Goal: Task Accomplishment & Management: Complete application form

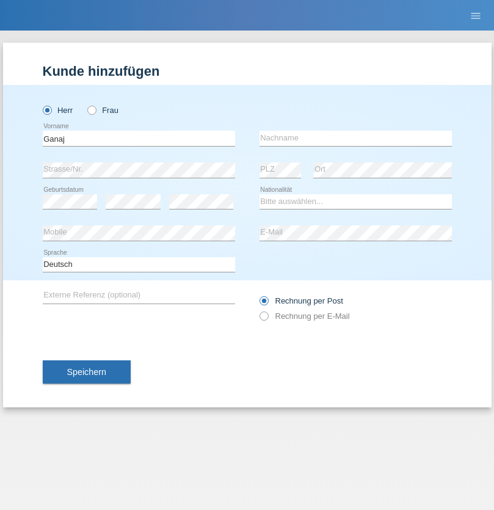
type input "Ganaj"
click at [356, 138] on input "text" at bounding box center [356, 138] width 193 height 15
type input "Fadil"
select select "XK"
select select "C"
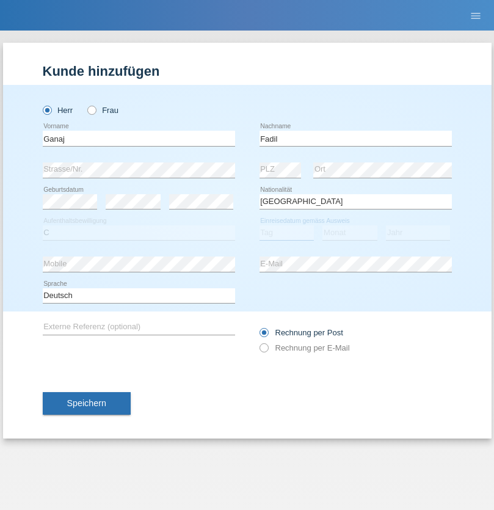
select select "10"
select select "08"
select select "2021"
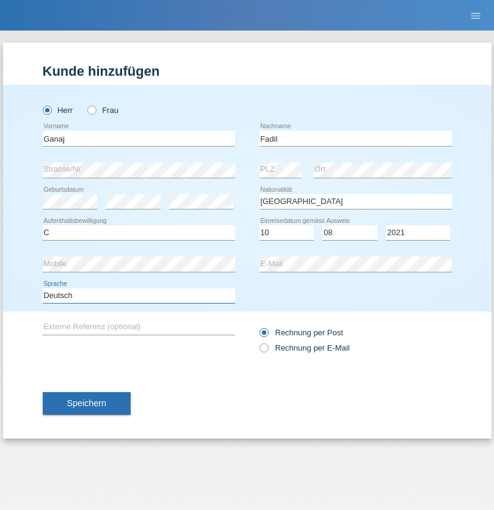
select select "en"
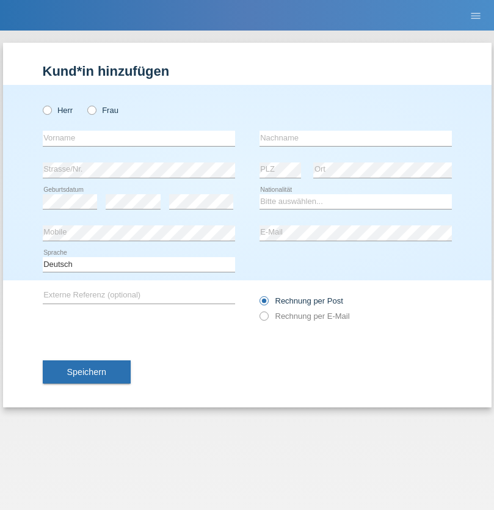
radio input "true"
click at [139, 138] on input "text" at bounding box center [139, 138] width 193 height 15
type input "Ibrahim"
click at [356, 138] on input "text" at bounding box center [356, 138] width 193 height 15
type input "Muja"
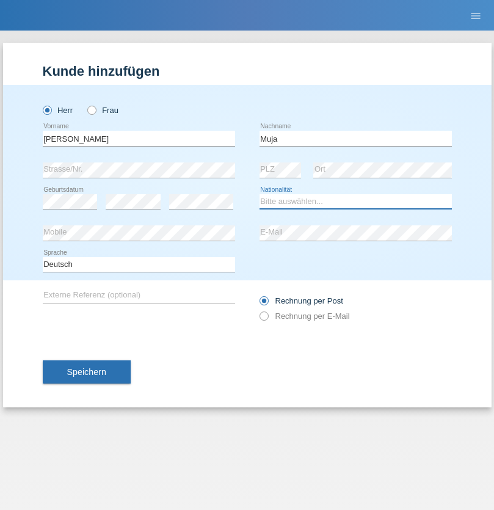
select select "XK"
select select "C"
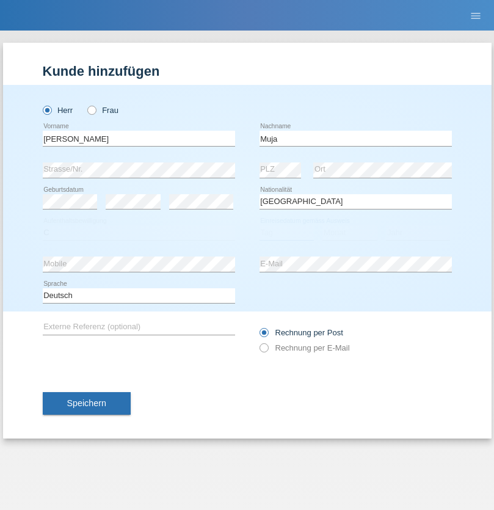
select select "03"
select select "07"
select select "2021"
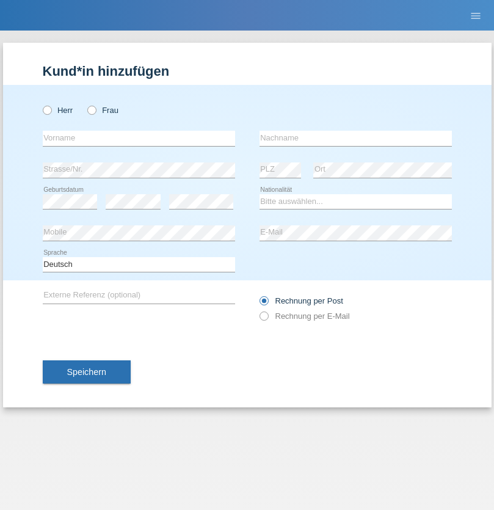
radio input "true"
click at [139, 138] on input "text" at bounding box center [139, 138] width 193 height 15
type input "Thomas"
click at [356, 138] on input "text" at bounding box center [356, 138] width 193 height 15
type input "Berger"
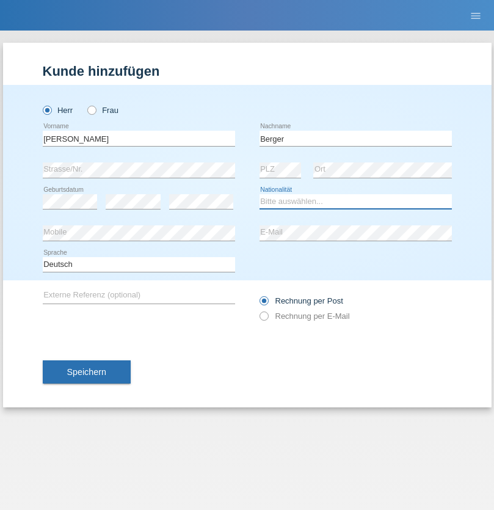
select select "CH"
radio input "true"
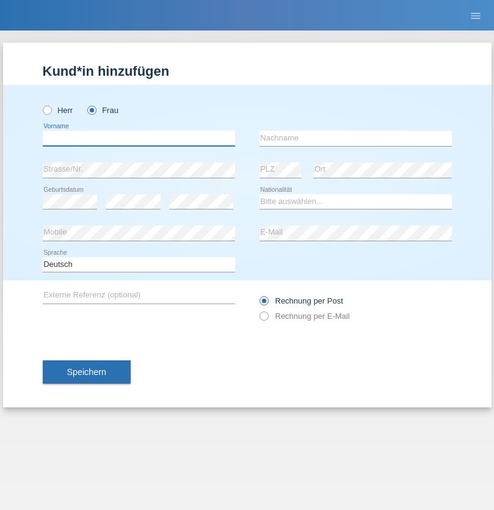
click at [139, 138] on input "text" at bounding box center [139, 138] width 193 height 15
type input "Teixeira da Silva Moço"
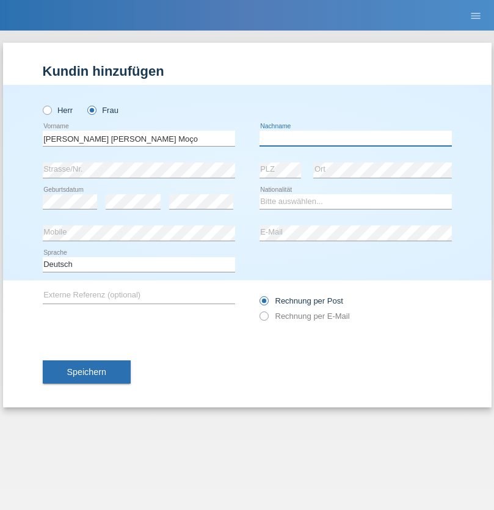
click at [356, 138] on input "text" at bounding box center [356, 138] width 193 height 15
type input "Paula"
select select "PT"
select select "C"
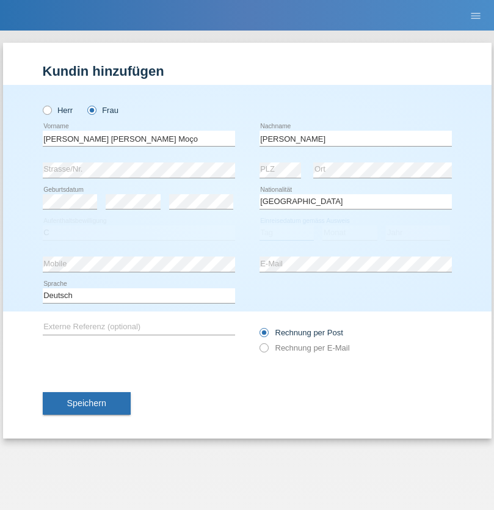
select select "28"
select select "03"
select select "2005"
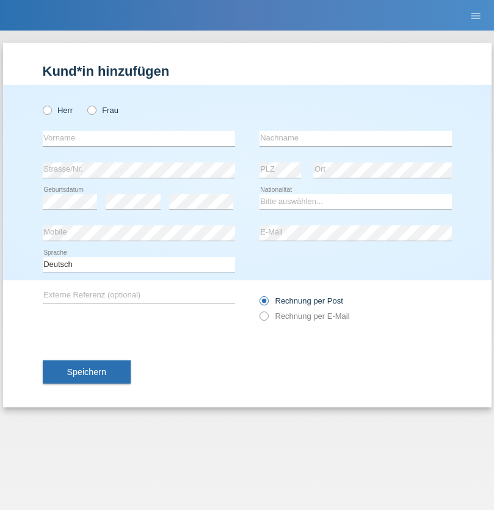
radio input "true"
click at [139, 138] on input "text" at bounding box center [139, 138] width 193 height 15
type input "Dragan"
click at [356, 138] on input "text" at bounding box center [356, 138] width 193 height 15
type input "[PERSON_NAME]"
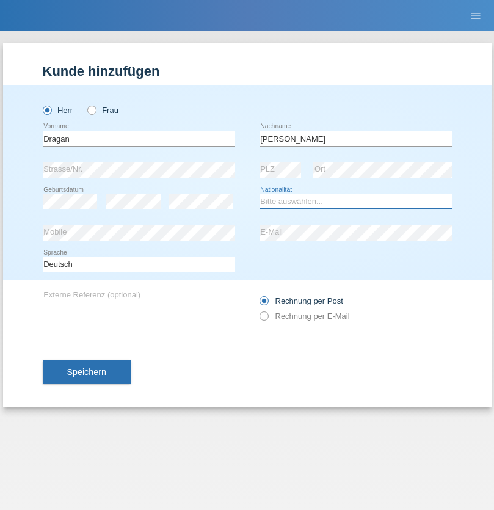
select select "AT"
select select "C"
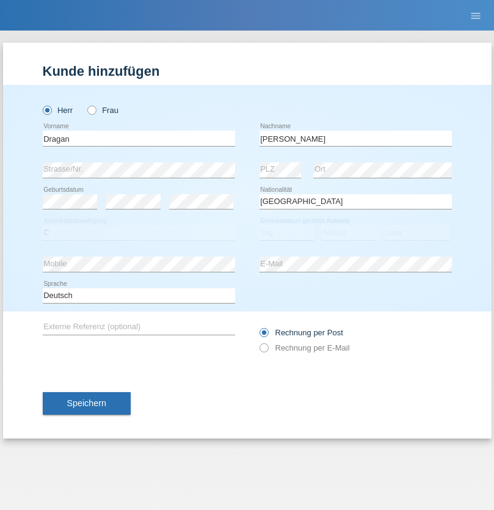
select select "01"
select select "05"
select select "2021"
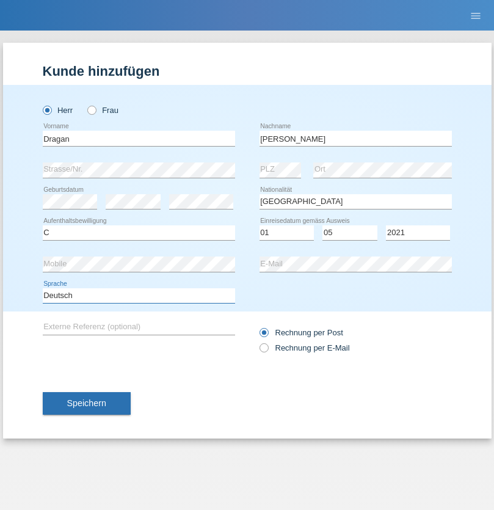
select select "en"
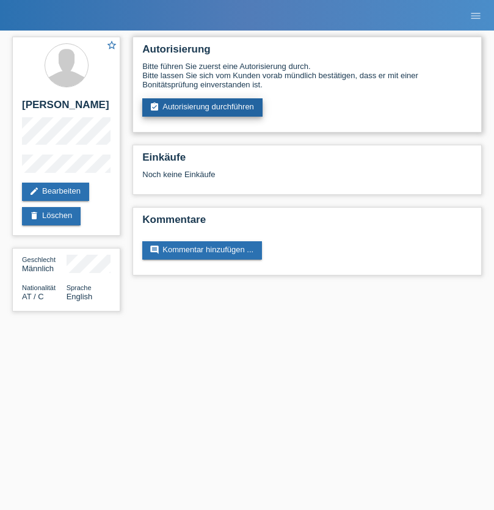
click at [203, 108] on link "assignment_turned_in Autorisierung durchführen" at bounding box center [202, 107] width 120 height 18
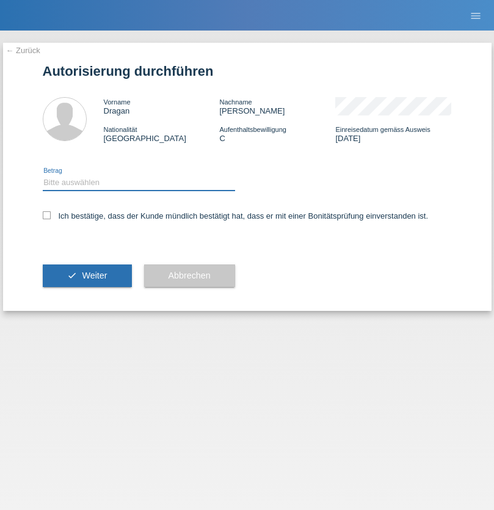
select select "1"
checkbox input "true"
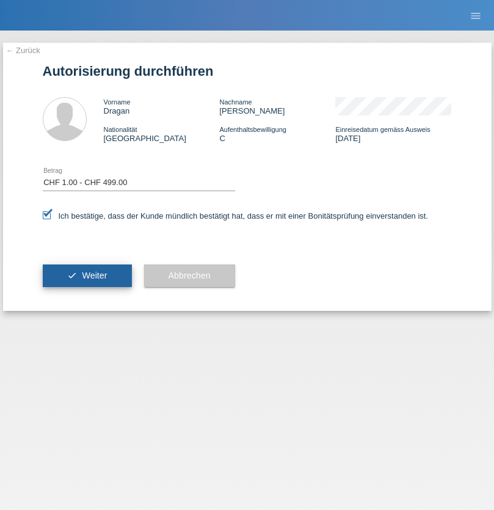
click at [87, 276] on span "Weiter" at bounding box center [94, 276] width 25 height 10
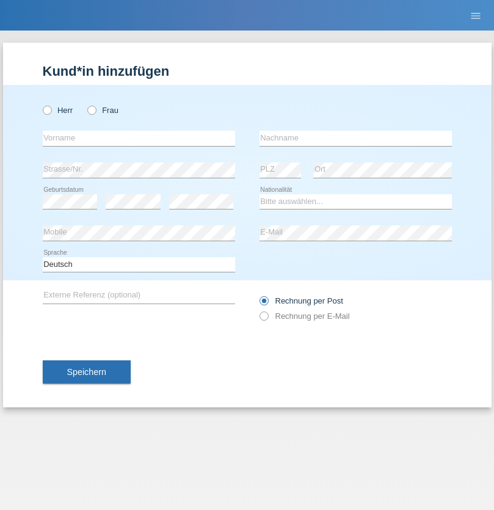
radio input "true"
click at [139, 138] on input "text" at bounding box center [139, 138] width 193 height 15
type input "Salvatore"
click at [356, 138] on input "text" at bounding box center [356, 138] width 193 height 15
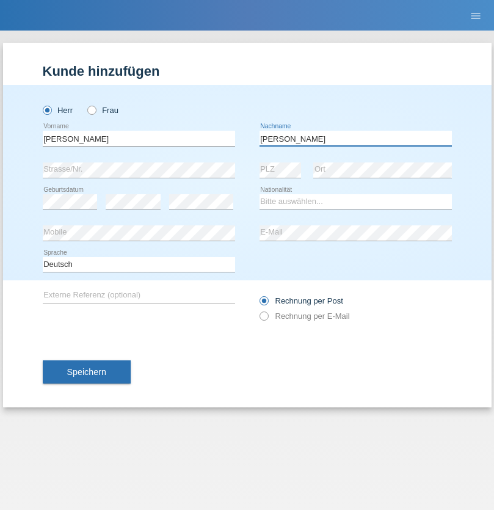
type input "Intile"
select select "IT"
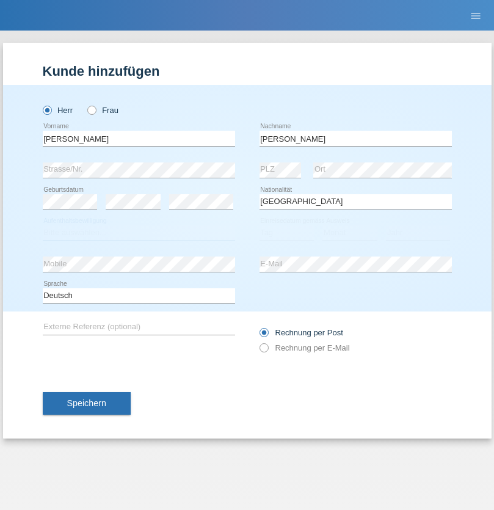
select select "C"
select select "30"
select select "11"
select select "1993"
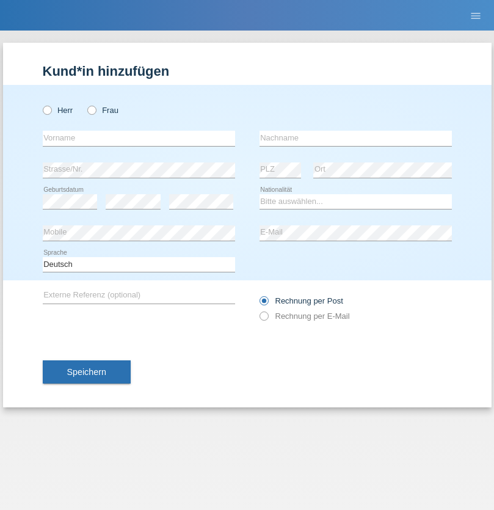
radio input "true"
click at [139, 138] on input "text" at bounding box center [139, 138] width 193 height 15
type input "Allan"
click at [356, 138] on input "text" at bounding box center [356, 138] width 193 height 15
type input "Theurillat"
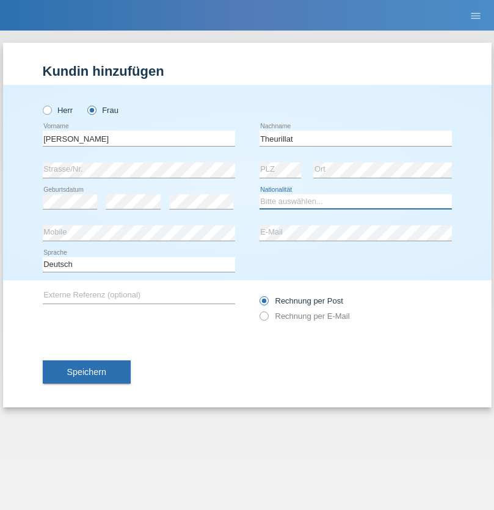
select select "CH"
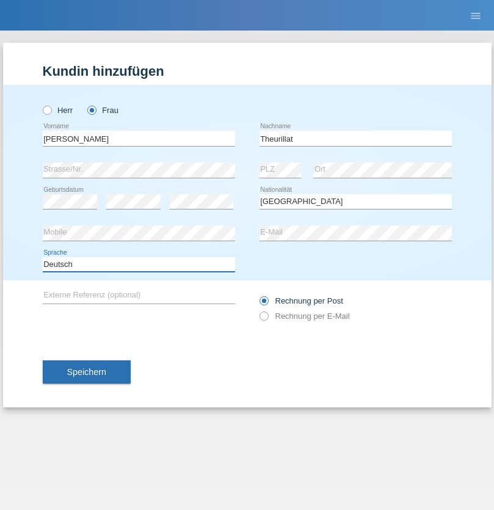
select select "en"
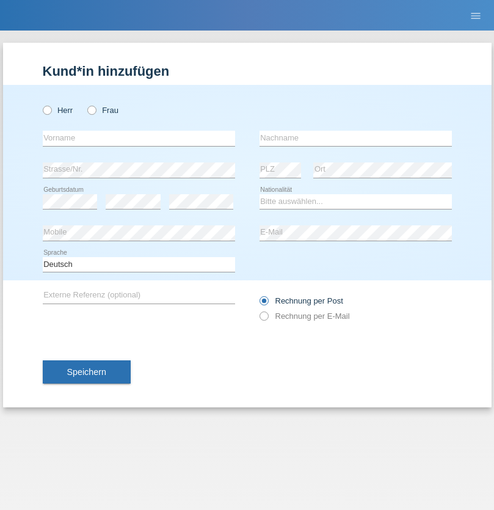
radio input "true"
click at [139, 138] on input "text" at bounding box center [139, 138] width 193 height 15
type input "Teklay"
click at [356, 138] on input "text" at bounding box center [356, 138] width 193 height 15
type input "Fiori"
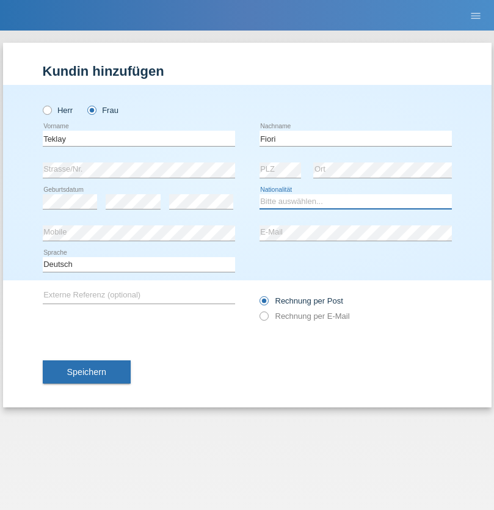
select select "ER"
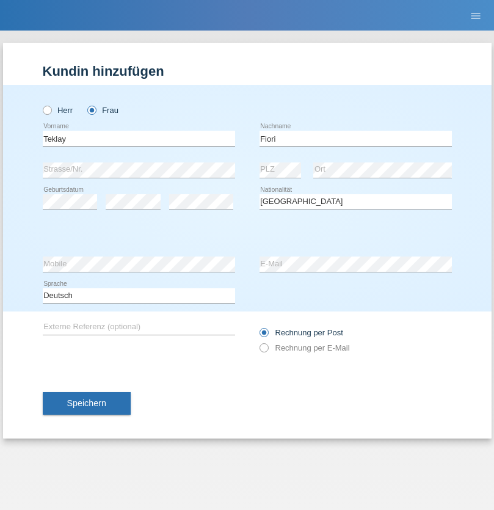
select select "C"
select select "10"
select select "08"
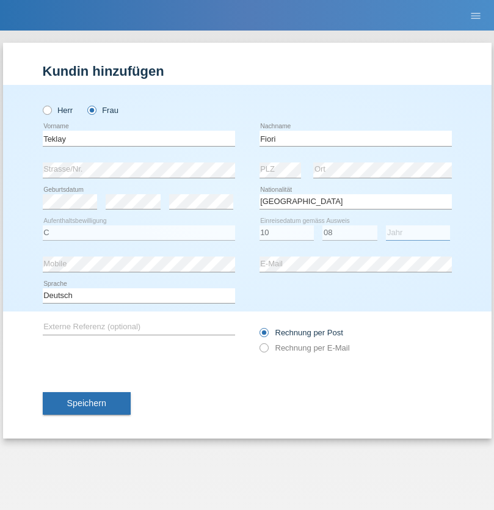
select select "2021"
select select "en"
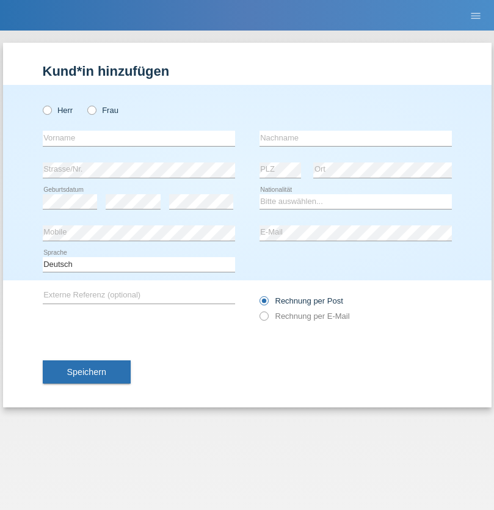
radio input "true"
click at [139, 138] on input "text" at bounding box center [139, 138] width 193 height 15
type input "Sadia"
click at [356, 138] on input "text" at bounding box center [356, 138] width 193 height 15
type input "Nejmaoui"
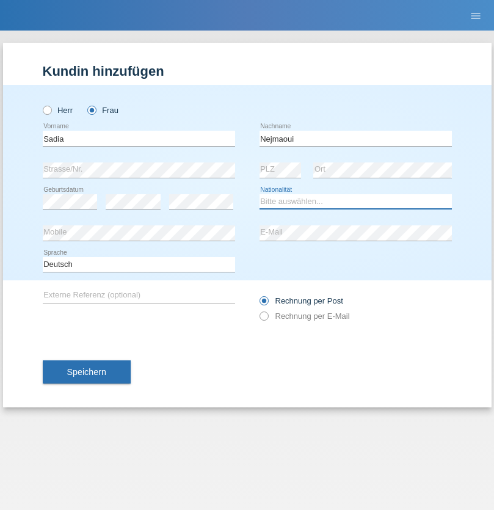
select select "MA"
select select "C"
select select "01"
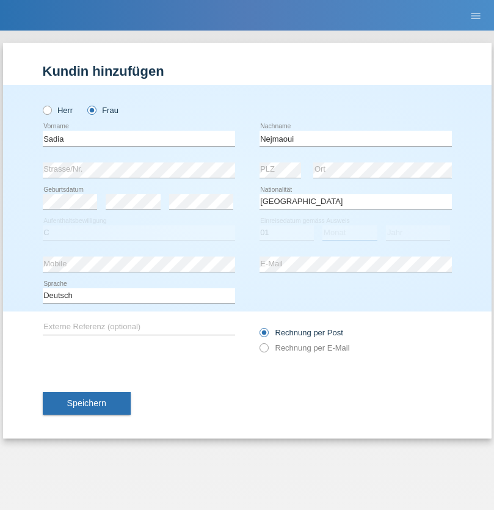
select select "06"
select select "1964"
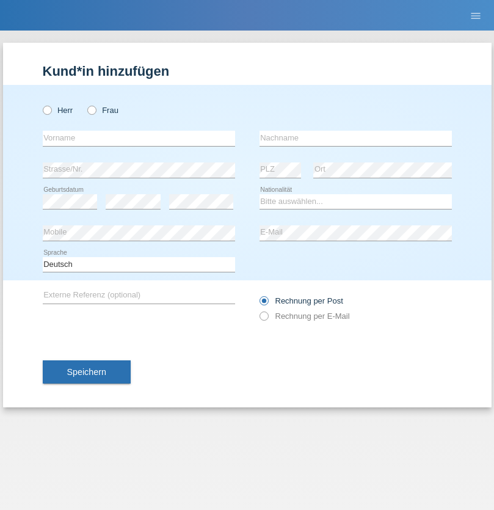
radio input "true"
click at [139, 138] on input "text" at bounding box center [139, 138] width 193 height 15
type input "Carlos"
click at [356, 138] on input "text" at bounding box center [356, 138] width 193 height 15
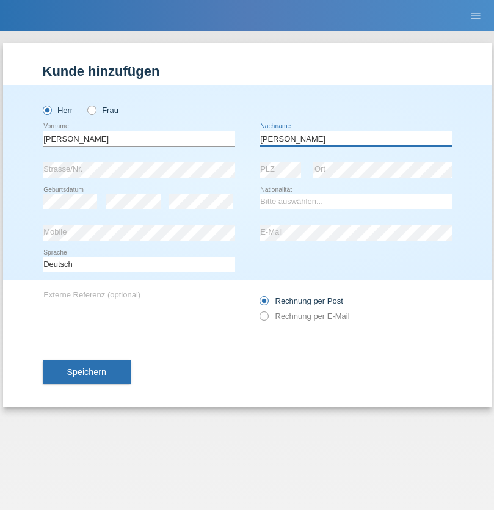
type input "Nobrega"
select select "CH"
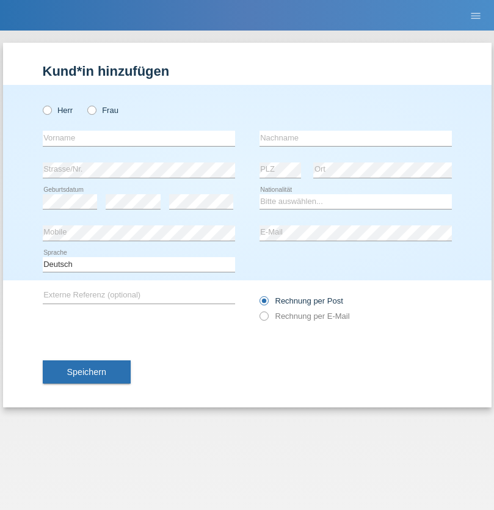
radio input "true"
click at [139, 138] on input "text" at bounding box center [139, 138] width 193 height 15
type input "Thivagaran"
click at [356, 138] on input "text" at bounding box center [356, 138] width 193 height 15
type input "Selvanayagam"
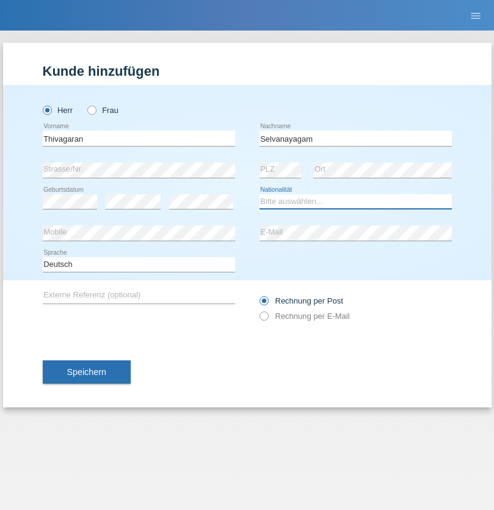
select select "LK"
select select "C"
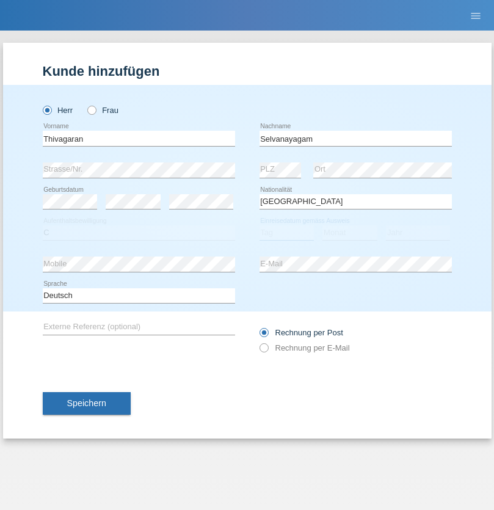
select select "23"
select select "03"
select select "2021"
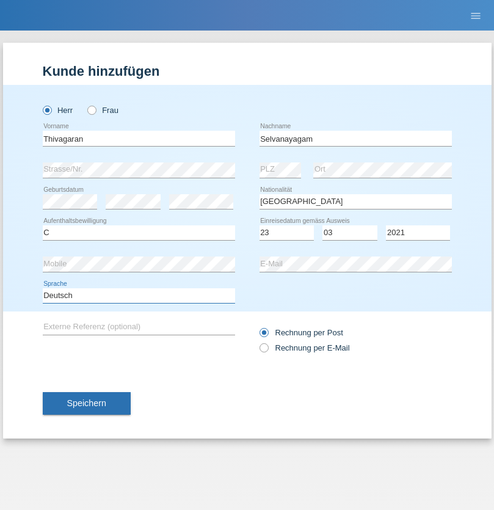
select select "en"
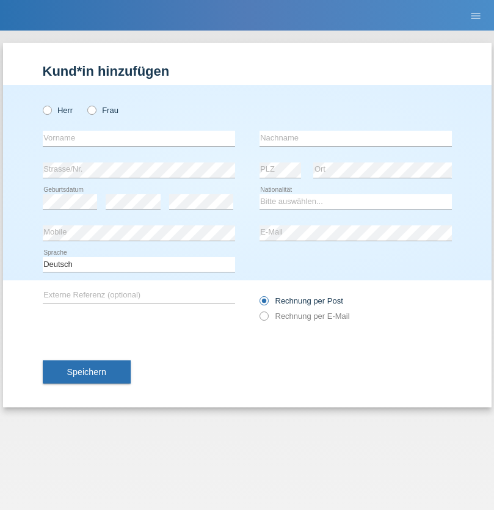
radio input "true"
click at [139, 138] on input "text" at bounding box center [139, 138] width 193 height 15
type input "[PERSON_NAME]"
click at [356, 138] on input "text" at bounding box center [356, 138] width 193 height 15
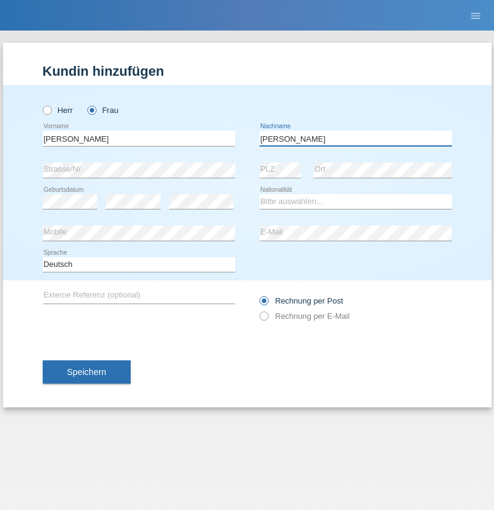
type input "[PERSON_NAME]"
select select "CH"
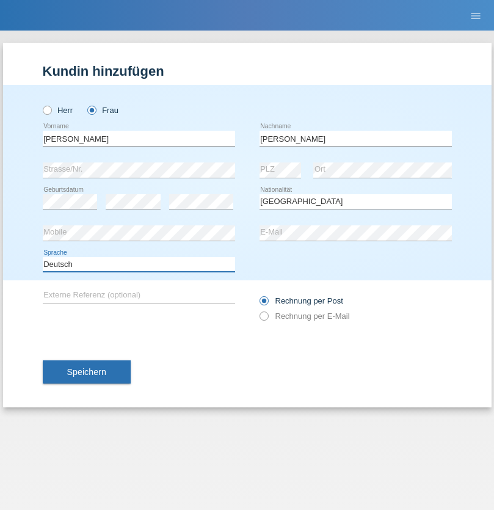
select select "en"
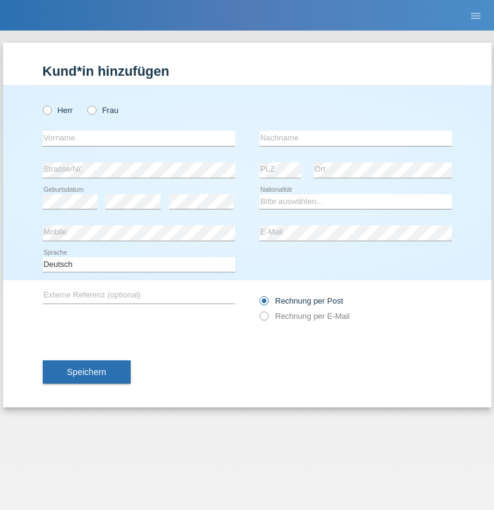
radio input "true"
click at [139, 138] on input "text" at bounding box center [139, 138] width 193 height 15
type input "Tymur"
click at [356, 138] on input "text" at bounding box center [356, 138] width 193 height 15
type input "Hunderchuk"
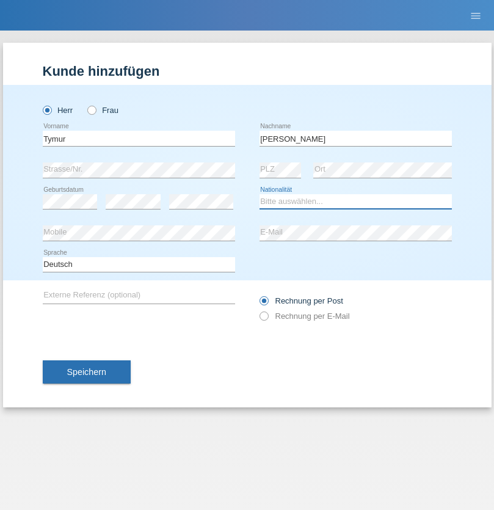
select select "UA"
select select "C"
select select "20"
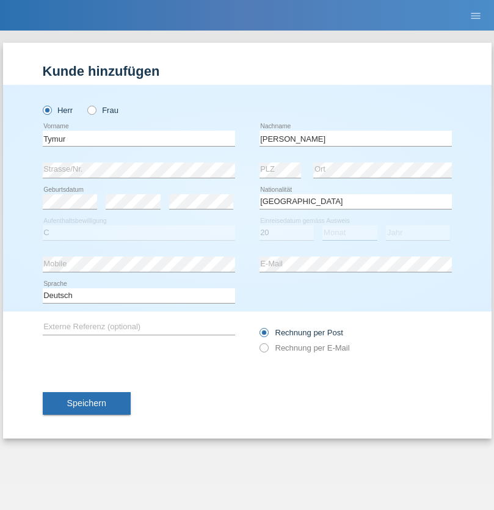
select select "08"
select select "2021"
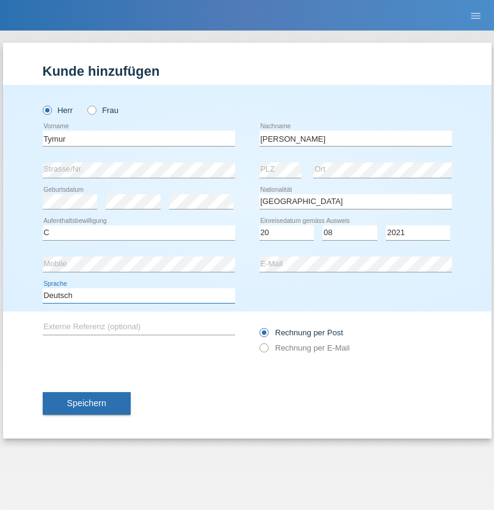
select select "en"
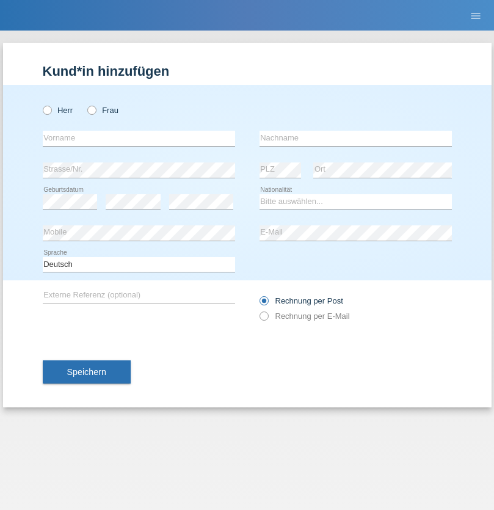
radio input "true"
click at [139, 138] on input "text" at bounding box center [139, 138] width 193 height 15
type input "Tymur"
click at [356, 138] on input "text" at bounding box center [356, 138] width 193 height 15
type input "Hunderchuj"
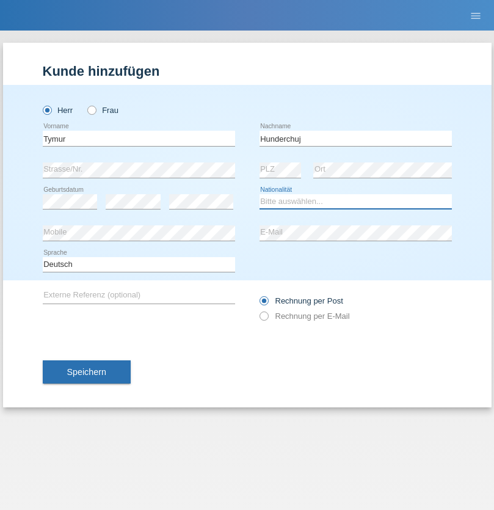
select select "UA"
select select "C"
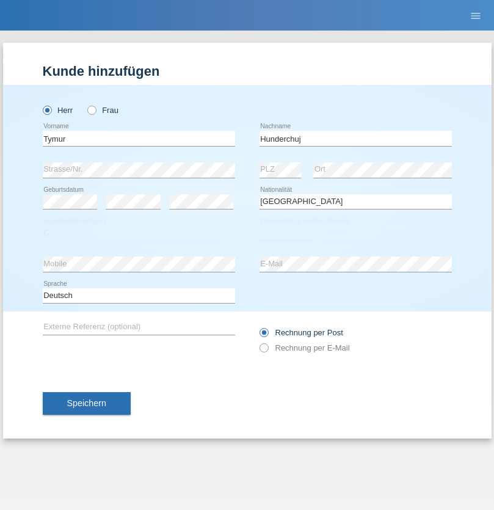
select select "20"
select select "08"
select select "2021"
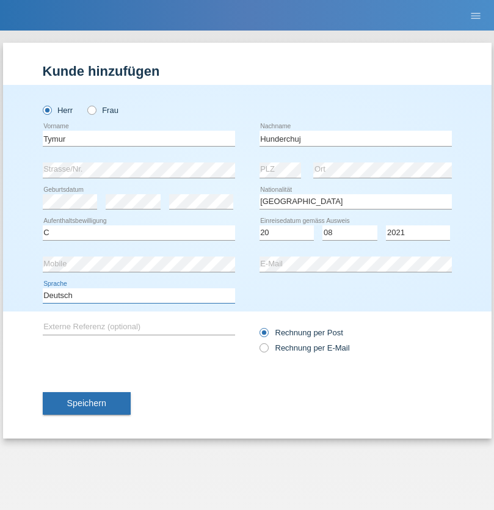
select select "en"
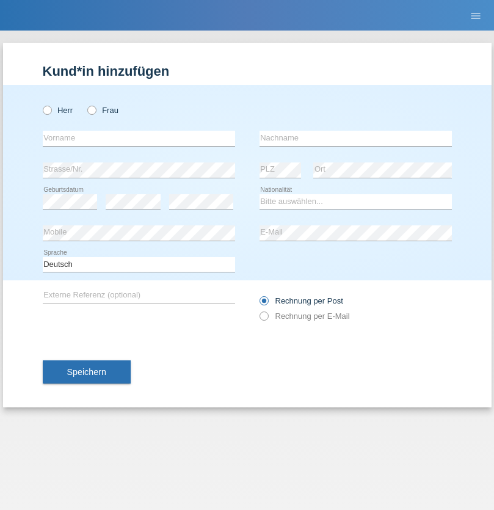
radio input "true"
click at [139, 138] on input "text" at bounding box center [139, 138] width 193 height 15
type input "[PERSON_NAME]"
click at [356, 138] on input "text" at bounding box center [356, 138] width 193 height 15
type input "Tropp"
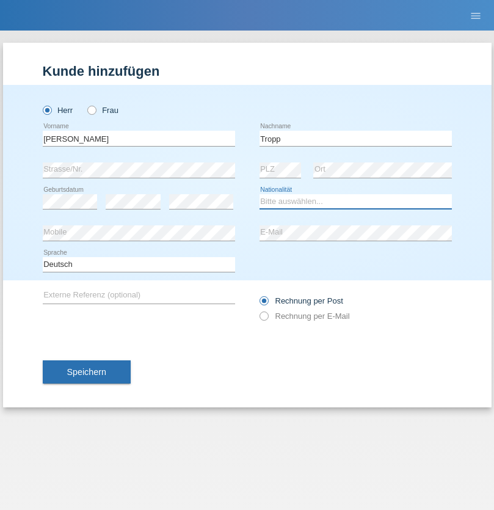
select select "SK"
select select "C"
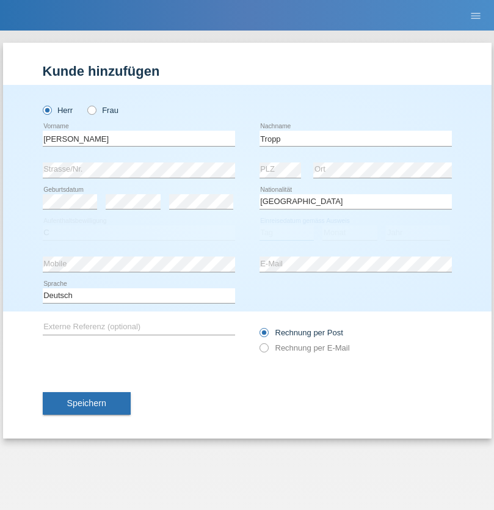
select select "10"
select select "08"
select select "2021"
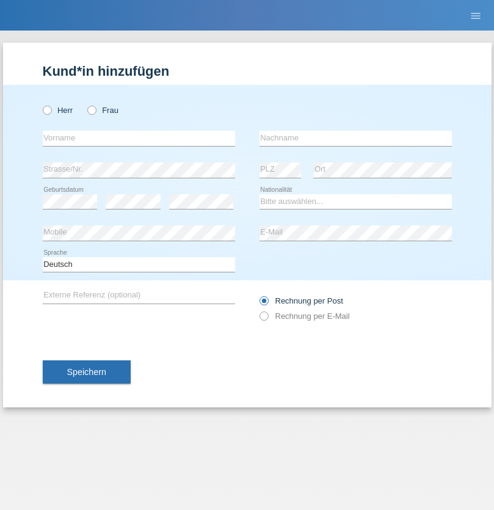
radio input "true"
click at [139, 138] on input "text" at bounding box center [139, 138] width 193 height 15
type input "Dirk"
click at [356, 138] on input "text" at bounding box center [356, 138] width 193 height 15
type input "Ringle"
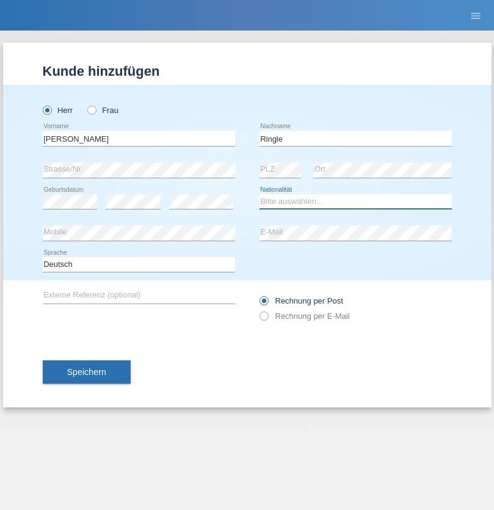
select select "DE"
select select "C"
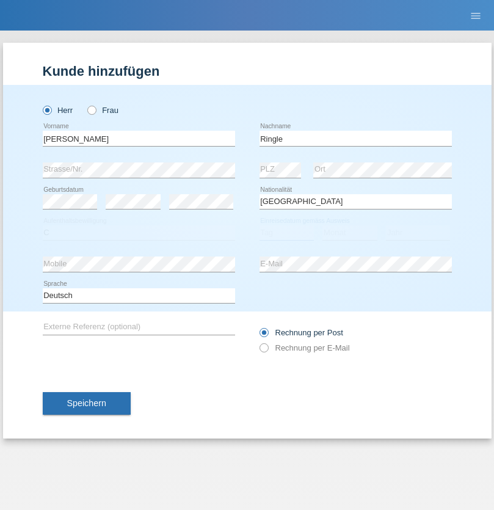
select select "06"
select select "01"
select select "2021"
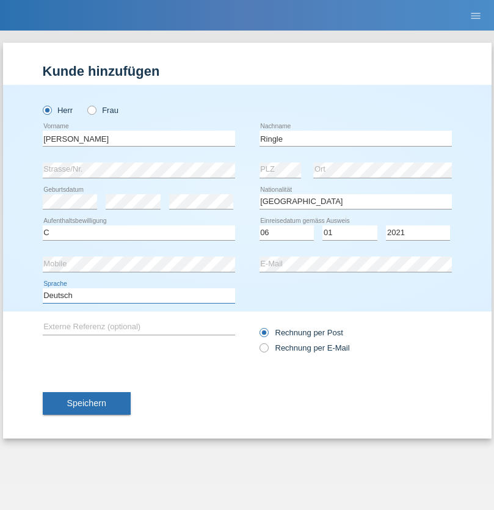
select select "en"
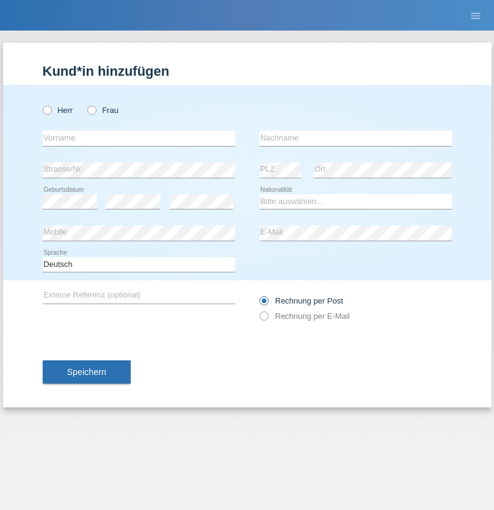
radio input "true"
click at [139, 138] on input "text" at bounding box center [139, 138] width 193 height 15
type input "Junior"
click at [356, 138] on input "text" at bounding box center [356, 138] width 193 height 15
type input "[PERSON_NAME]"
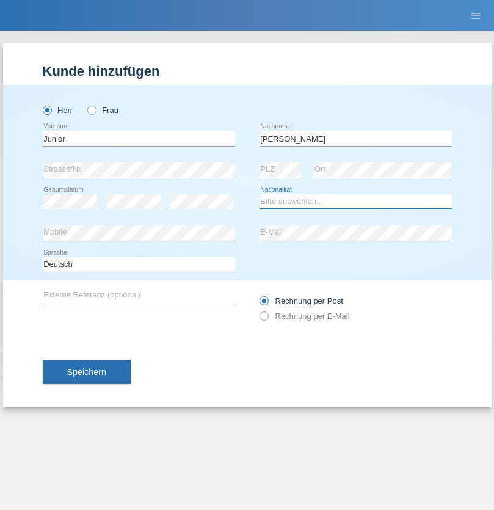
select select "CH"
radio input "true"
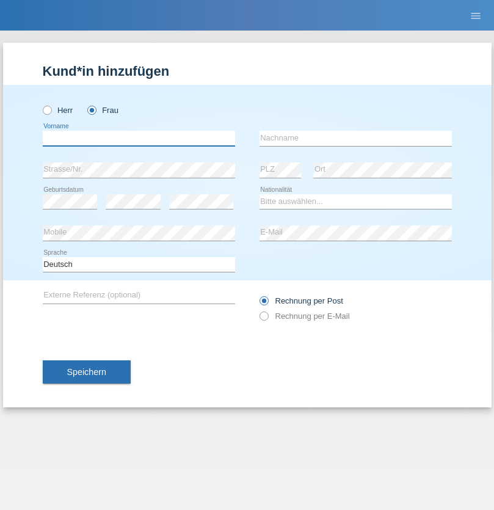
click at [139, 138] on input "text" at bounding box center [139, 138] width 193 height 15
type input "Maria Fernanda"
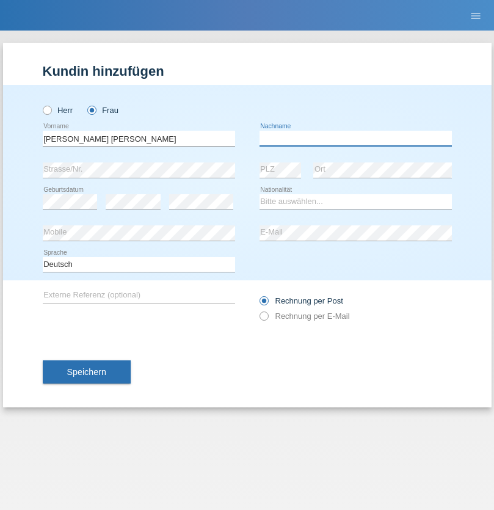
click at [356, 138] on input "text" at bounding box center [356, 138] width 193 height 15
type input "Knusel Campillo"
select select "CH"
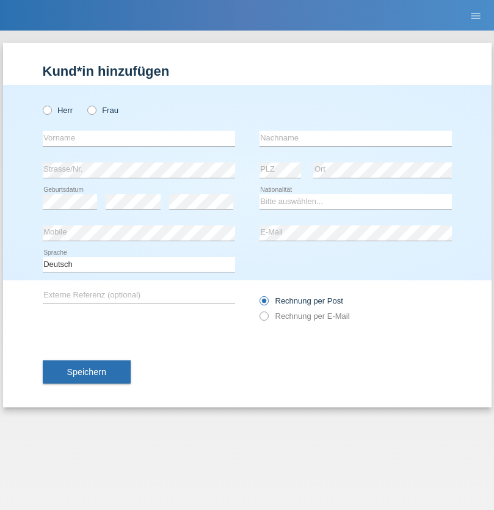
radio input "true"
click at [139, 138] on input "text" at bounding box center [139, 138] width 193 height 15
type input "Beqiri"
click at [356, 138] on input "text" at bounding box center [356, 138] width 193 height 15
type input "Shpresa"
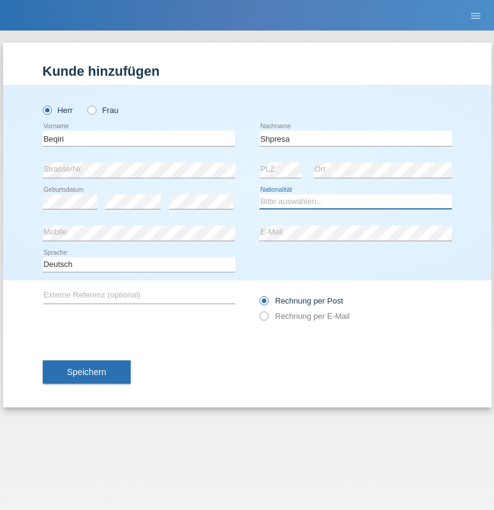
select select "XK"
select select "C"
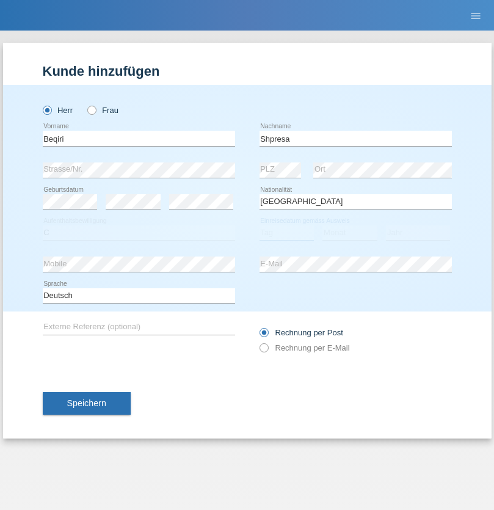
select select "08"
select select "02"
select select "1979"
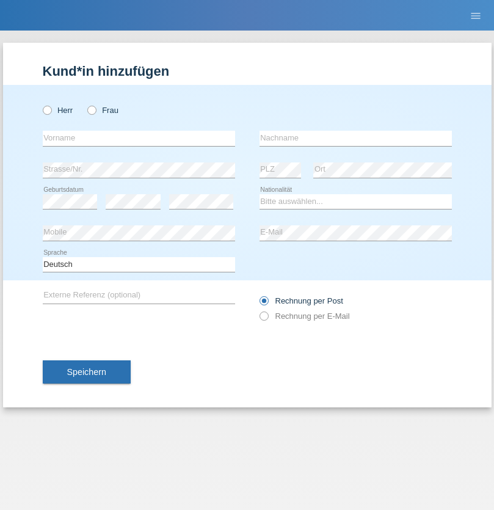
radio input "true"
click at [139, 138] on input "text" at bounding box center [139, 138] width 193 height 15
type input "[PERSON_NAME]"
click at [356, 138] on input "text" at bounding box center [356, 138] width 193 height 15
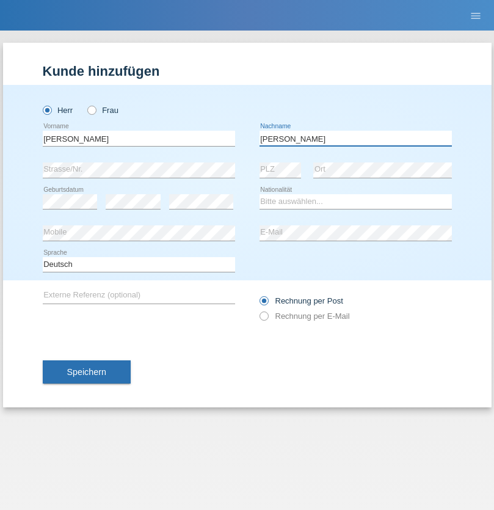
type input "[PERSON_NAME]"
select select "CH"
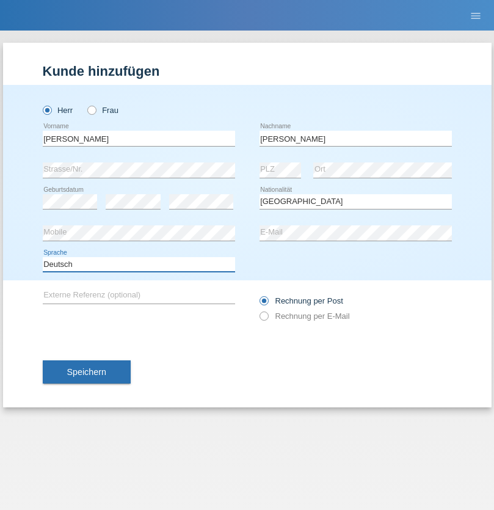
select select "en"
